Goal: Information Seeking & Learning: Learn about a topic

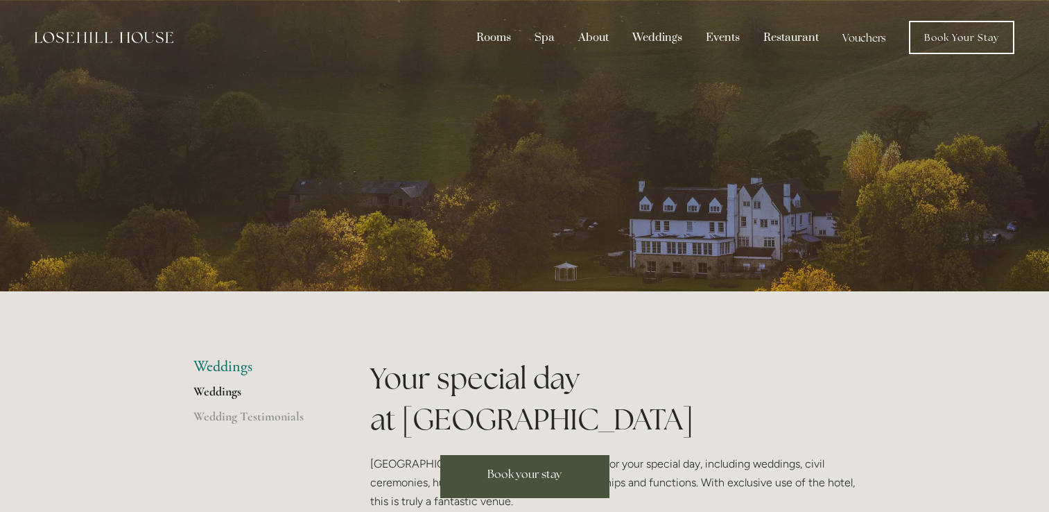
scroll to position [1081, 0]
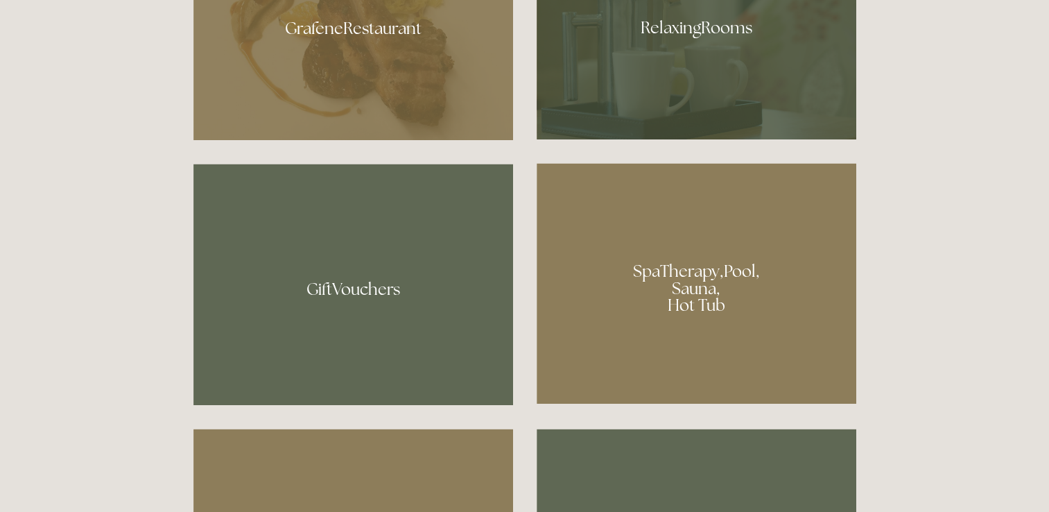
scroll to position [1231, 0]
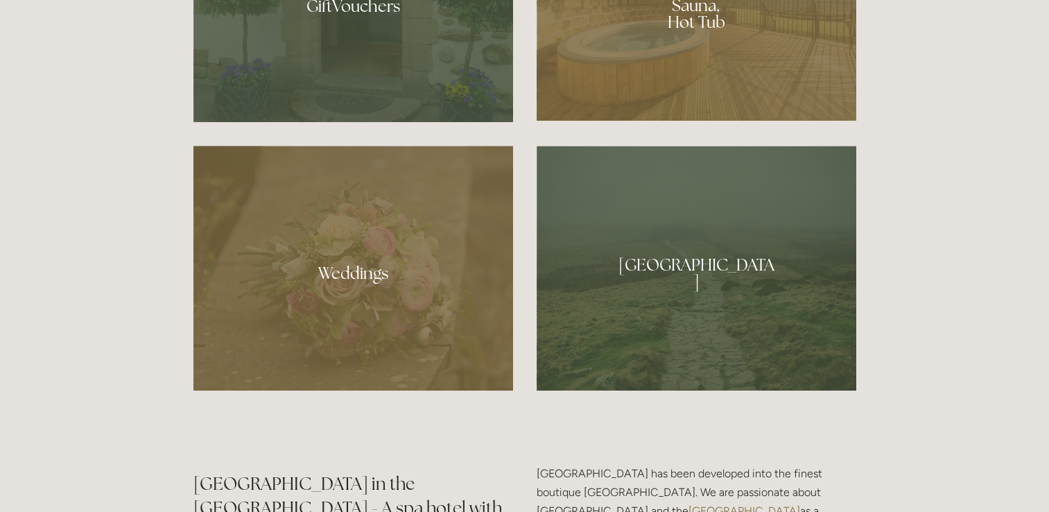
click at [295, 305] on div at bounding box center [354, 268] width 320 height 245
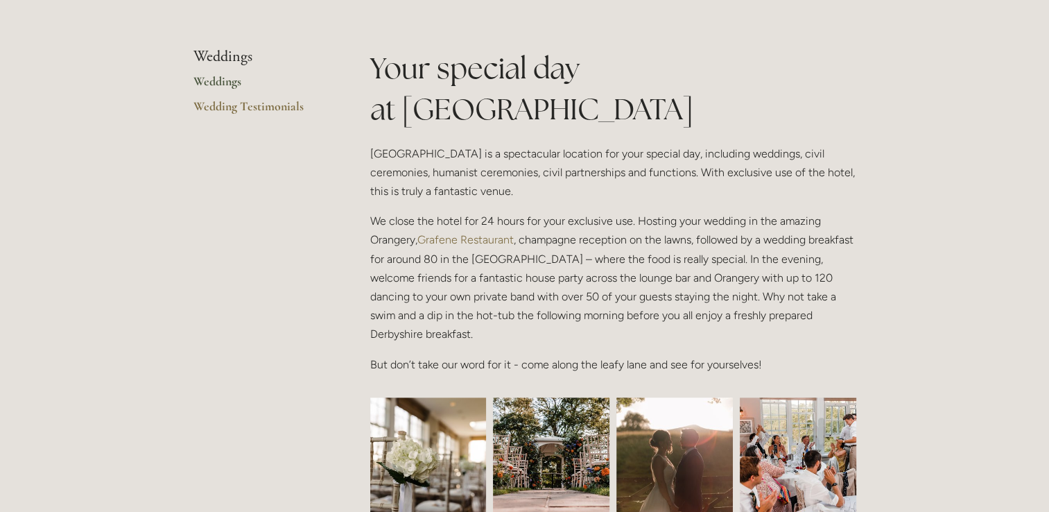
scroll to position [580, 0]
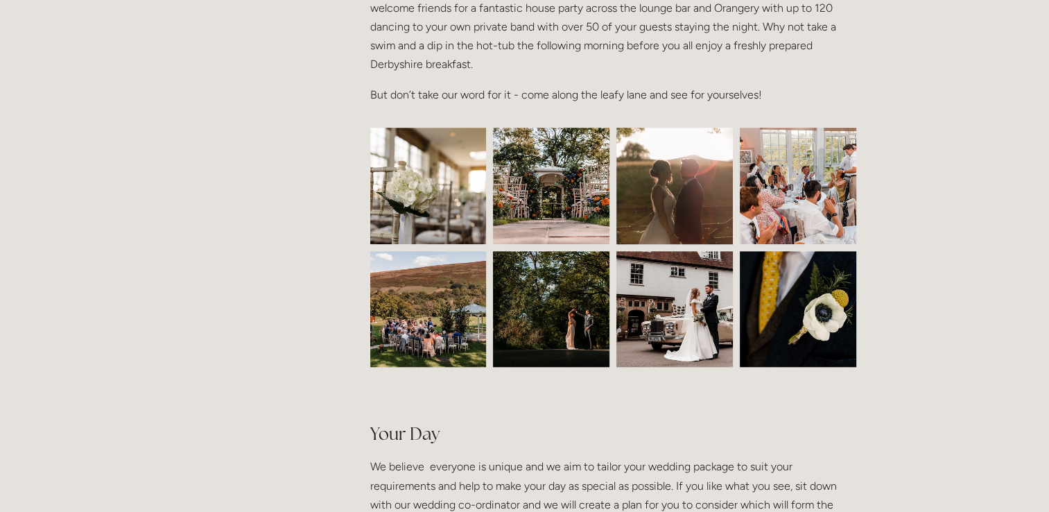
click at [388, 191] on img at bounding box center [428, 186] width 175 height 117
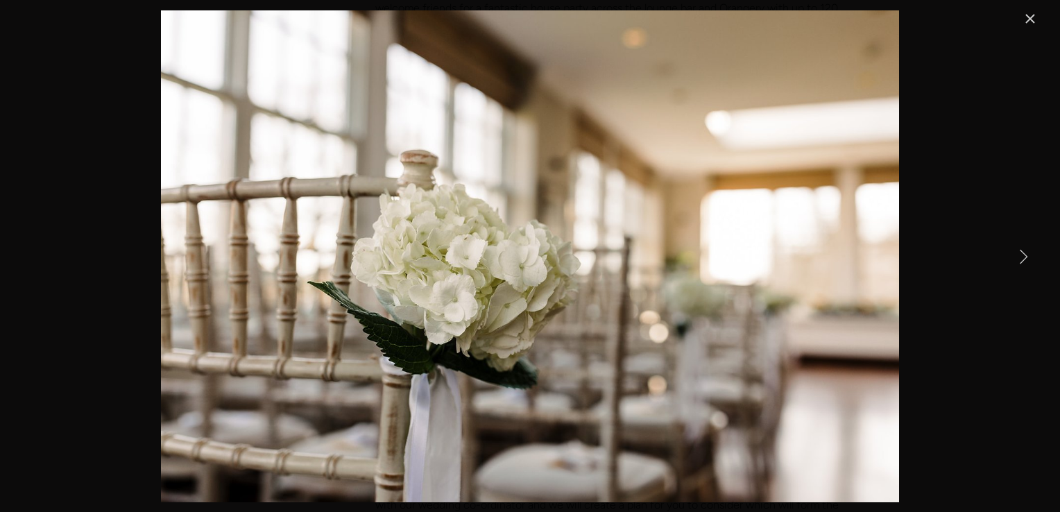
click at [1031, 19] on link "Close" at bounding box center [1030, 18] width 17 height 17
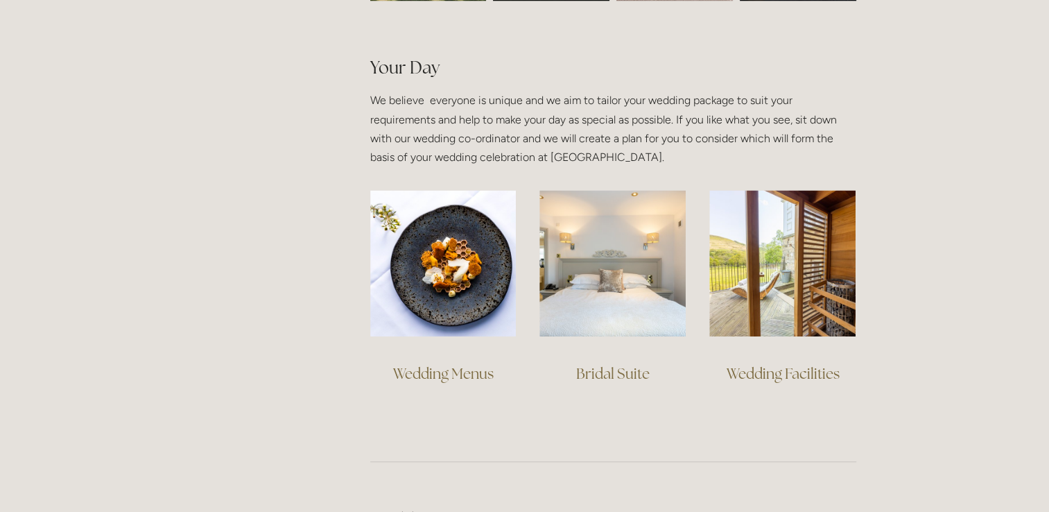
scroll to position [946, 0]
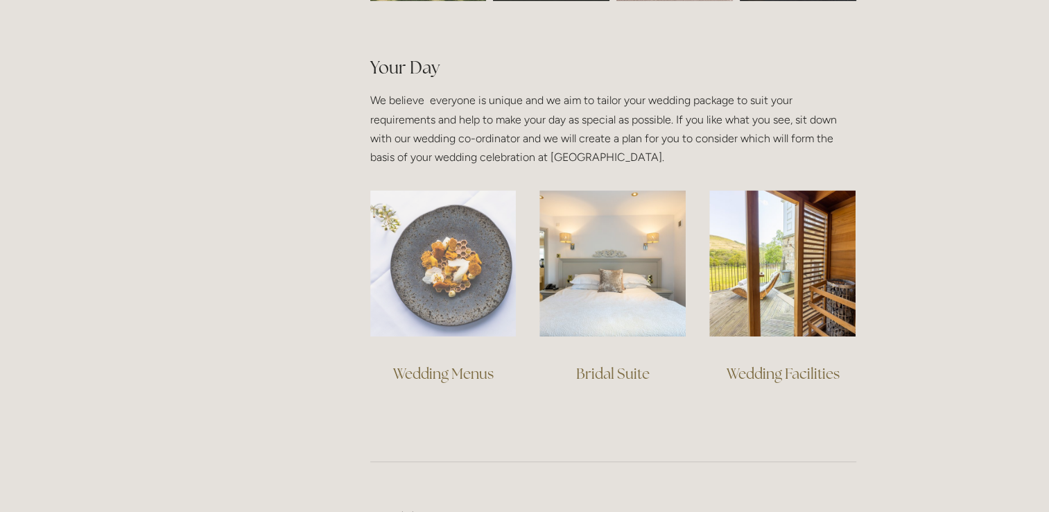
click at [445, 318] on img at bounding box center [443, 263] width 146 height 146
